Goal: Task Accomplishment & Management: Manage account settings

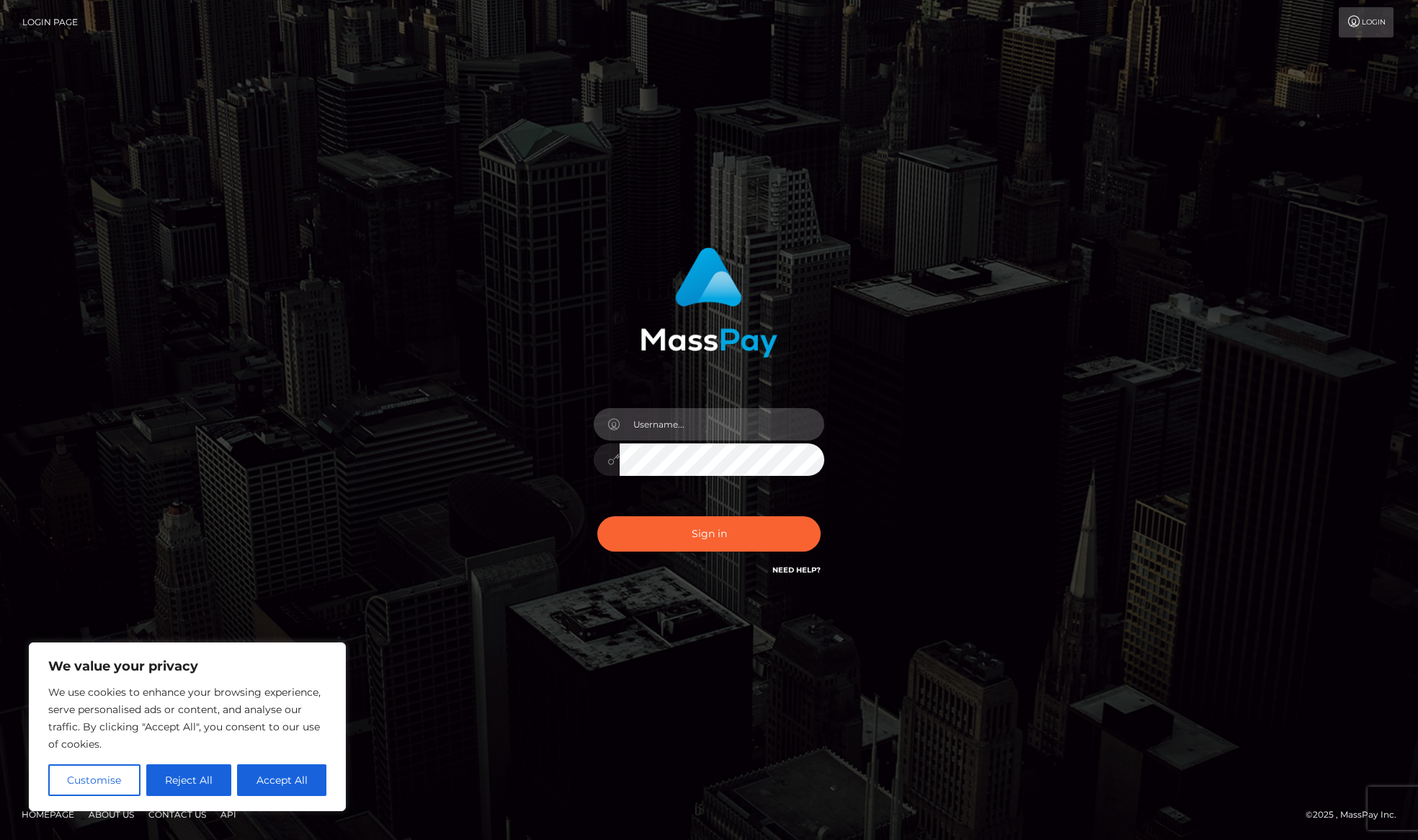
click at [639, 426] on input "text" at bounding box center [722, 424] width 205 height 32
type input "[EMAIL_ADDRESS][DOMAIN_NAME]"
click at [721, 536] on button "Sign in" at bounding box center [708, 533] width 223 height 35
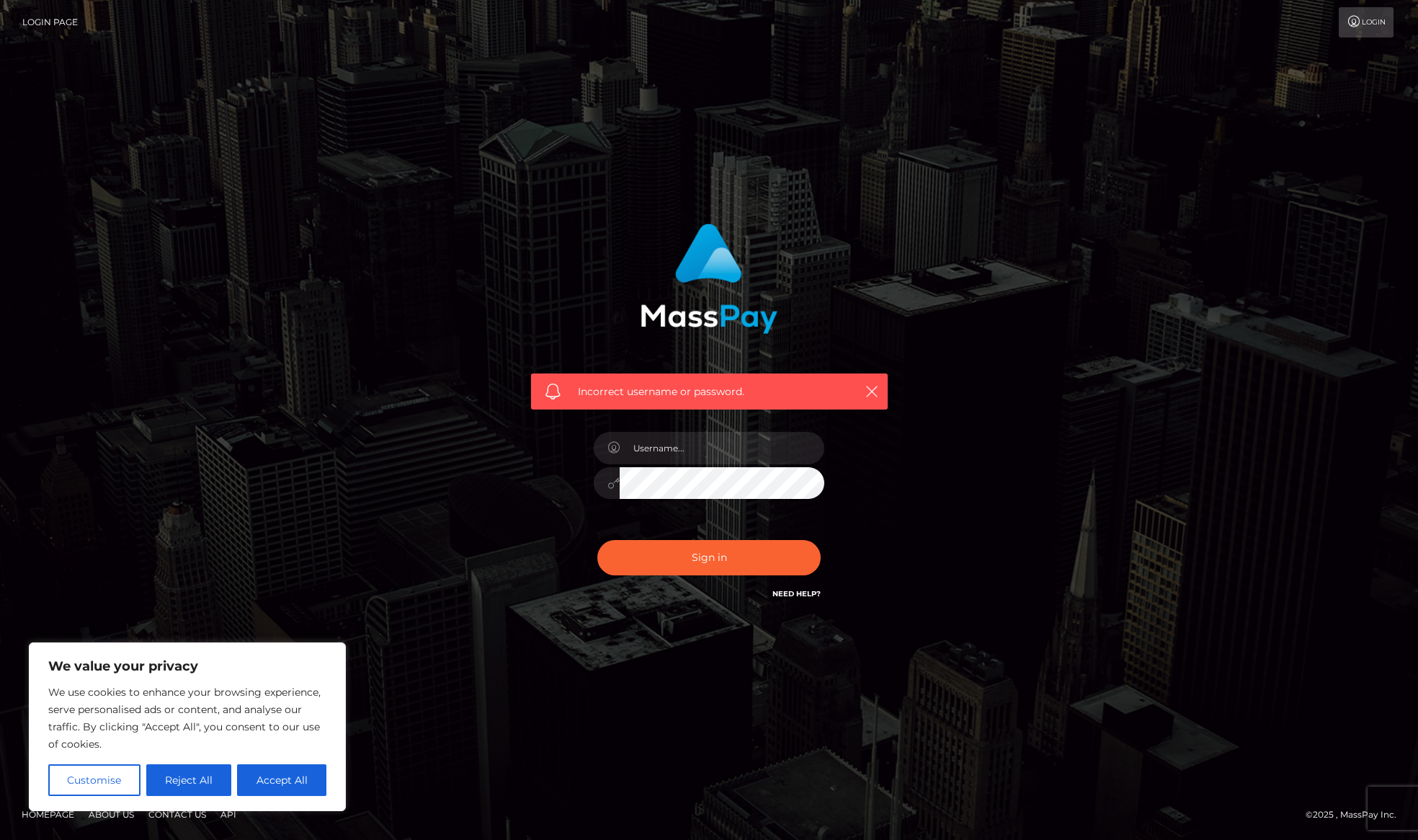
click at [269, 780] on button "Accept All" at bounding box center [282, 779] width 89 height 31
checkbox input "true"
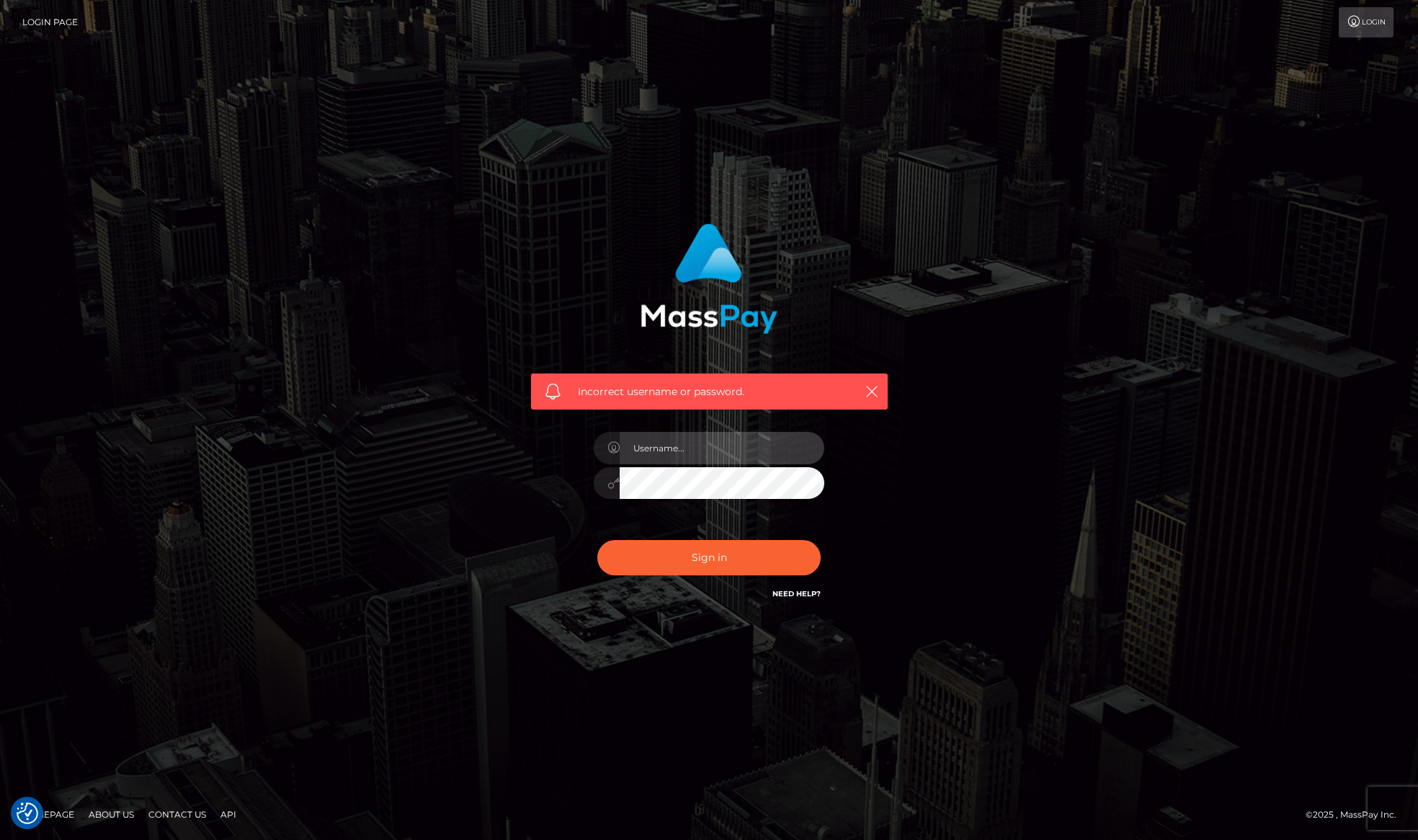
click at [666, 450] on input "text" at bounding box center [722, 448] width 205 height 32
click at [1126, 529] on div "Incorrect username or password." at bounding box center [709, 420] width 1418 height 630
click at [869, 388] on icon "button" at bounding box center [871, 391] width 14 height 14
click at [792, 593] on link "Need Help?" at bounding box center [796, 593] width 48 height 9
click at [1367, 22] on link "Login" at bounding box center [1367, 23] width 55 height 30
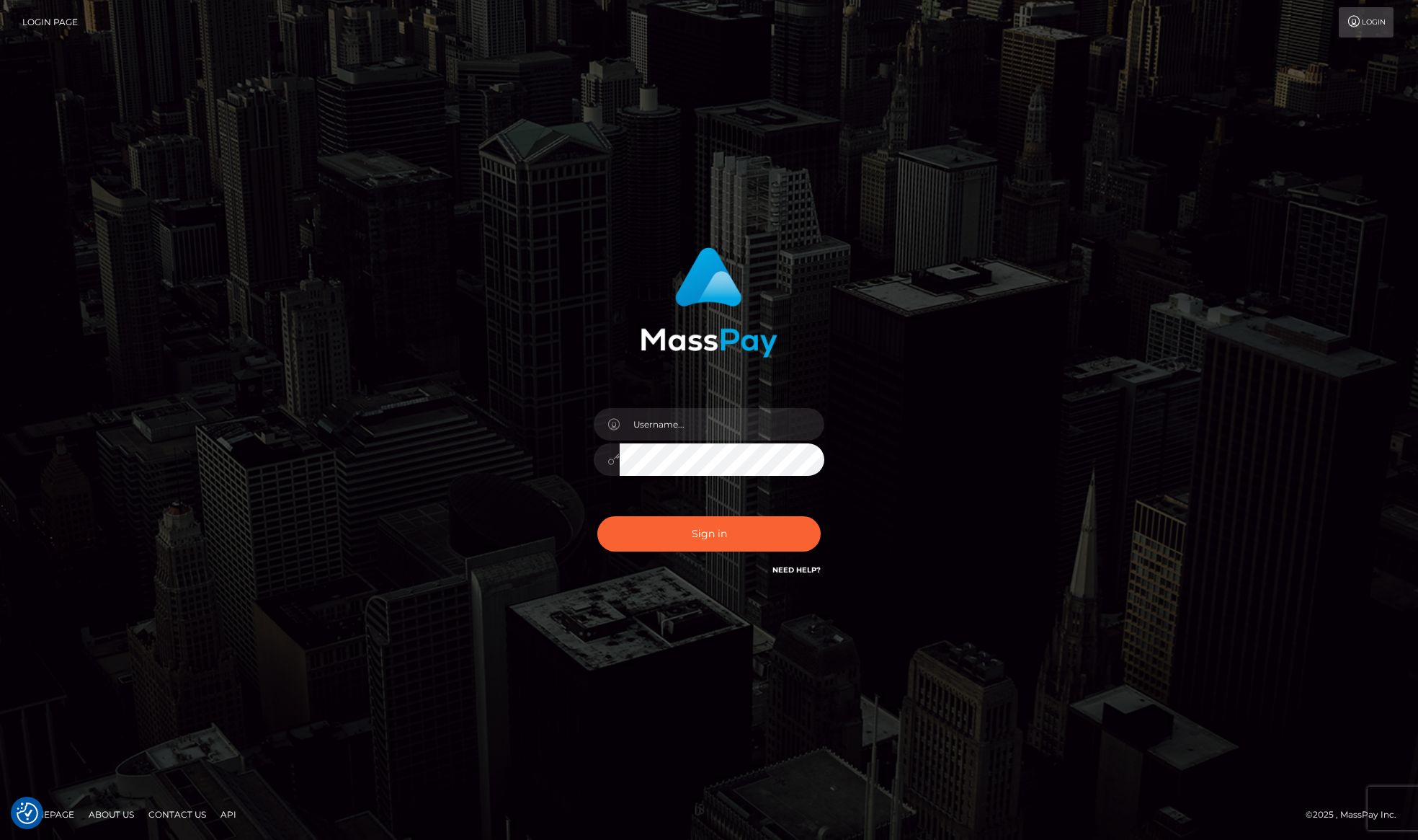
click at [793, 569] on link "Need Help?" at bounding box center [796, 569] width 48 height 9
click at [44, 21] on link "Login Page" at bounding box center [50, 23] width 55 height 30
